Goal: Navigation & Orientation: Find specific page/section

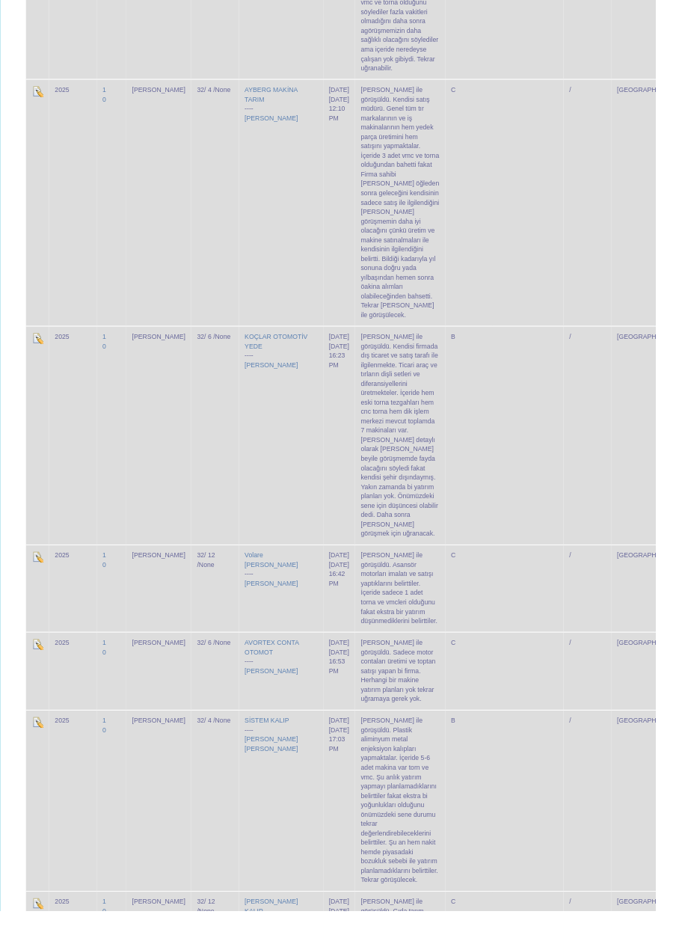
scroll to position [6100, 0]
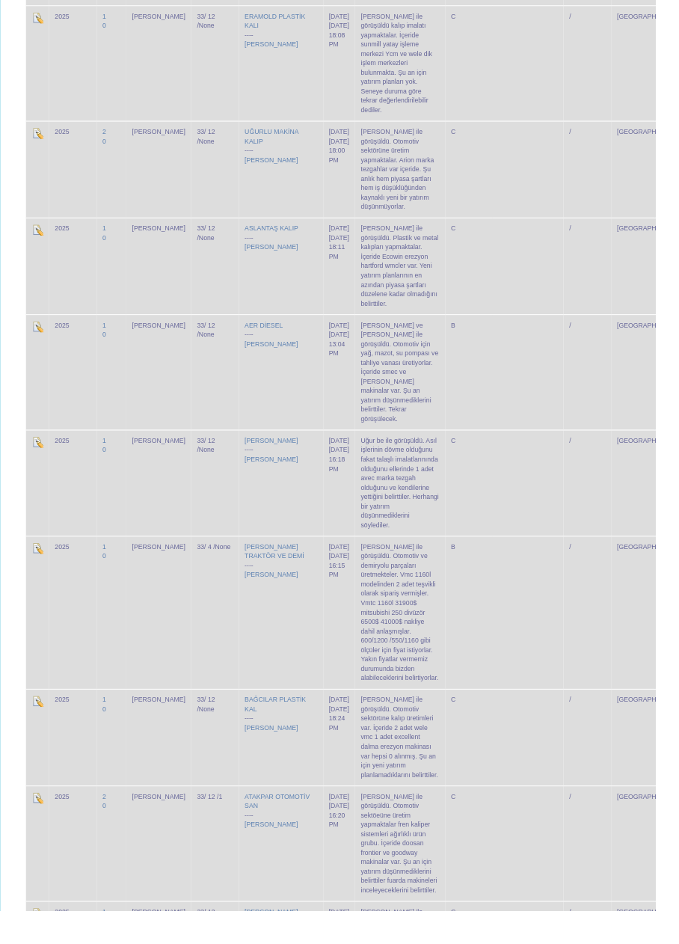
scroll to position [1946, 0]
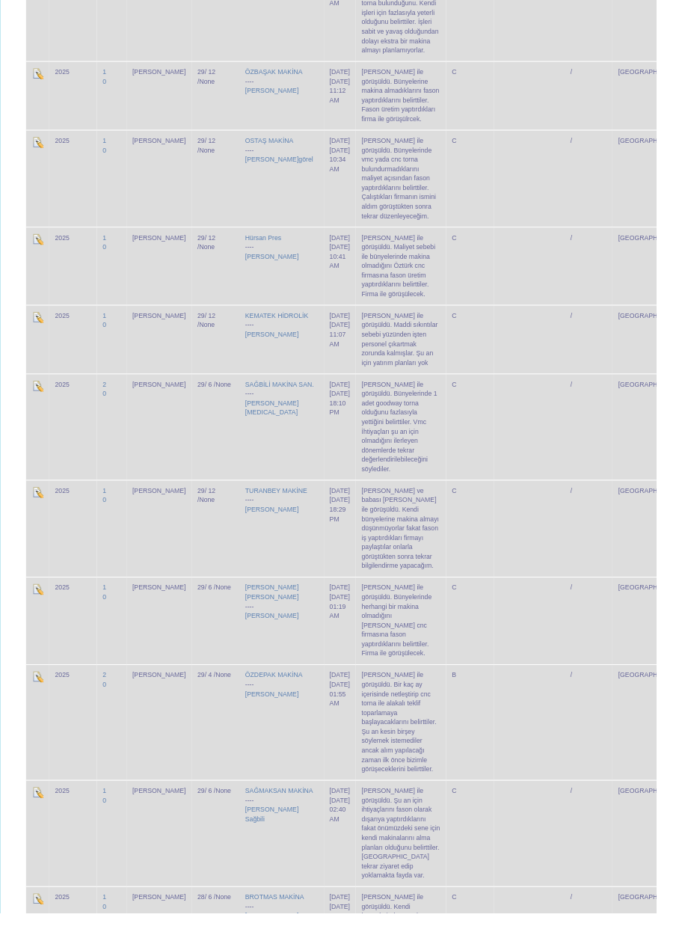
scroll to position [4547, 0]
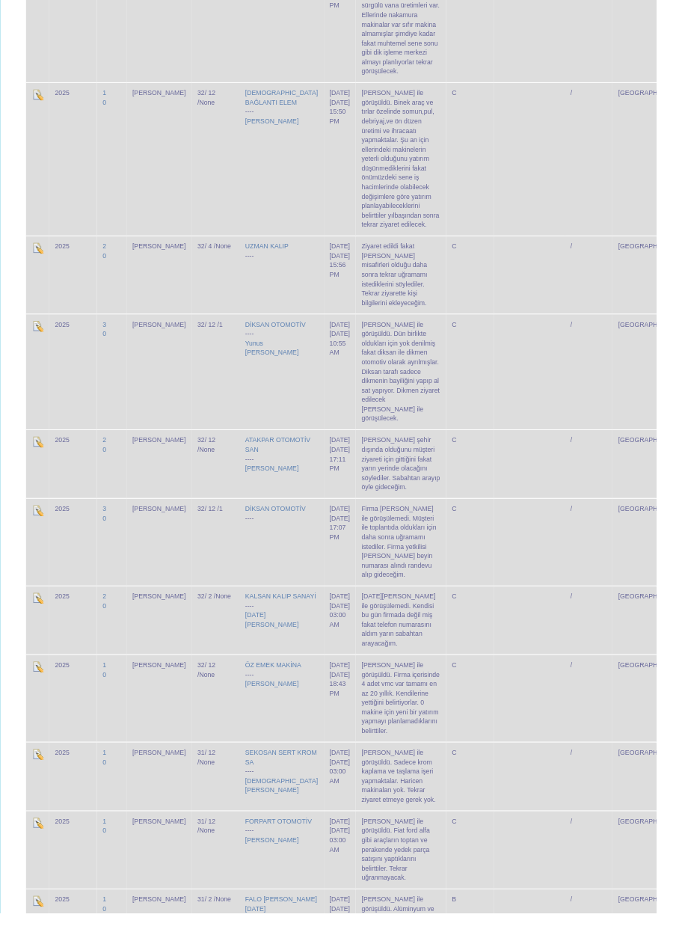
scroll to position [757, 0]
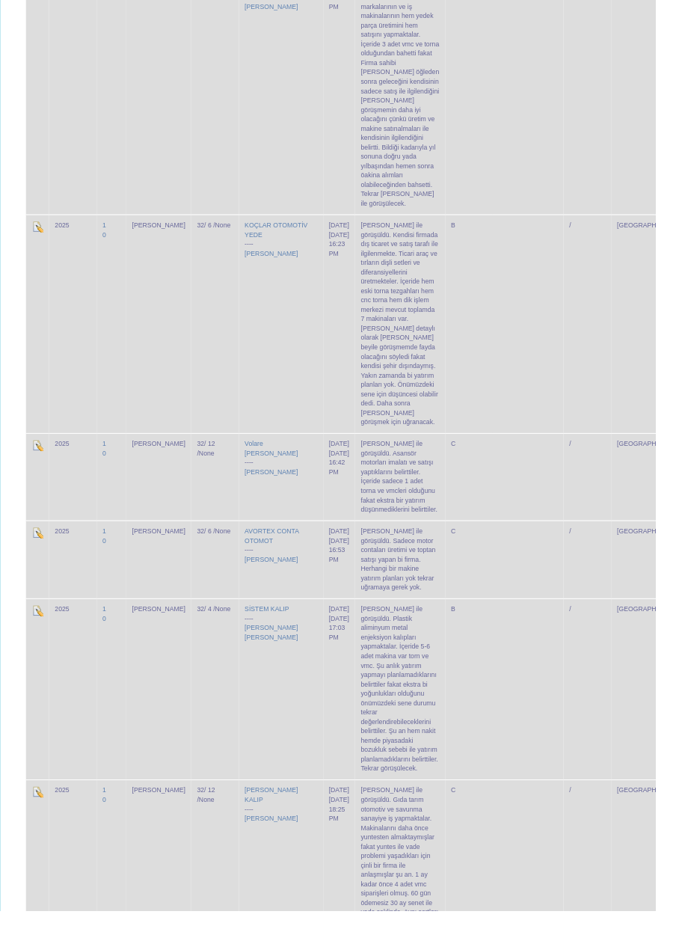
scroll to position [6059, 0]
